Goal: Use online tool/utility

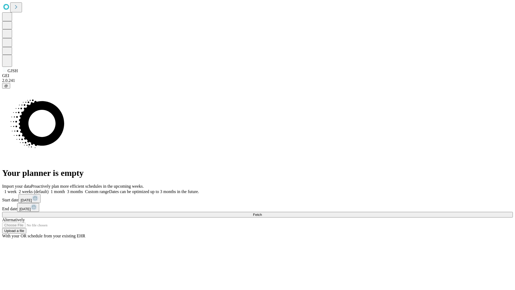
click at [262, 213] on span "Fetch" at bounding box center [257, 215] width 9 height 4
